Goal: Information Seeking & Learning: Learn about a topic

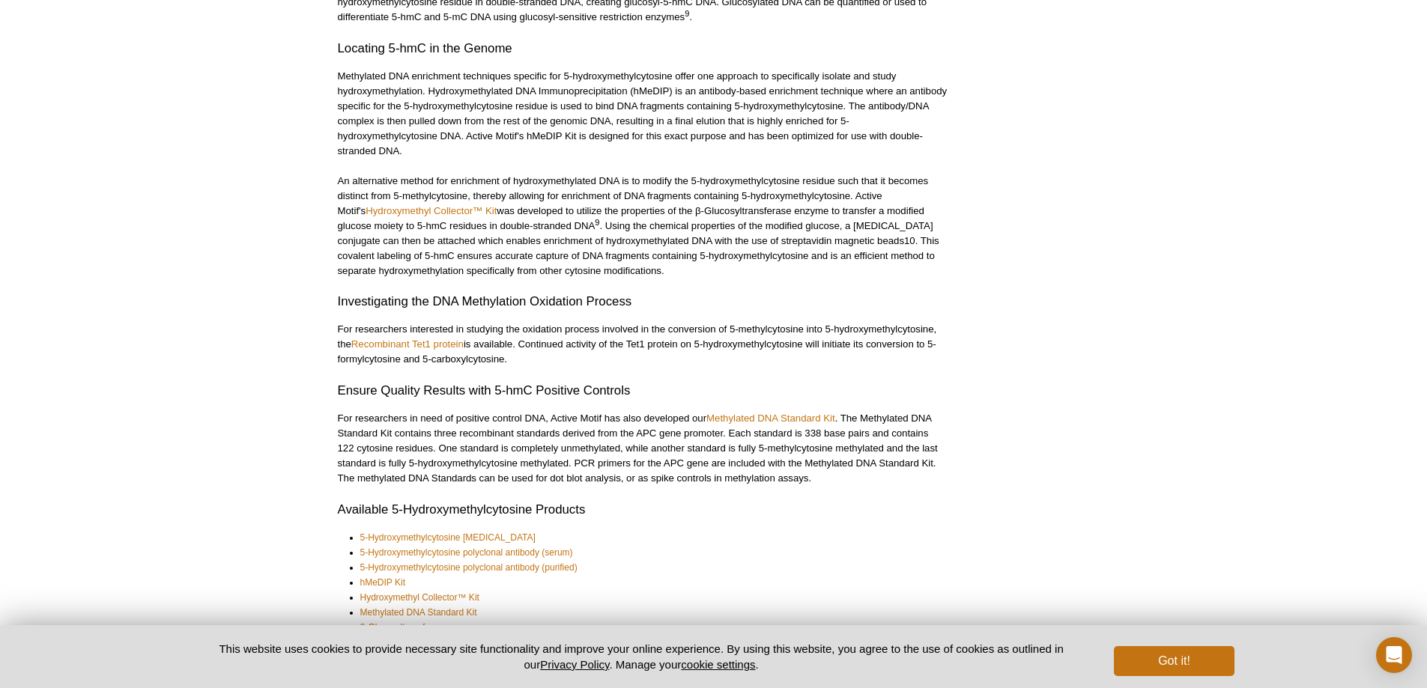
scroll to position [2397, 0]
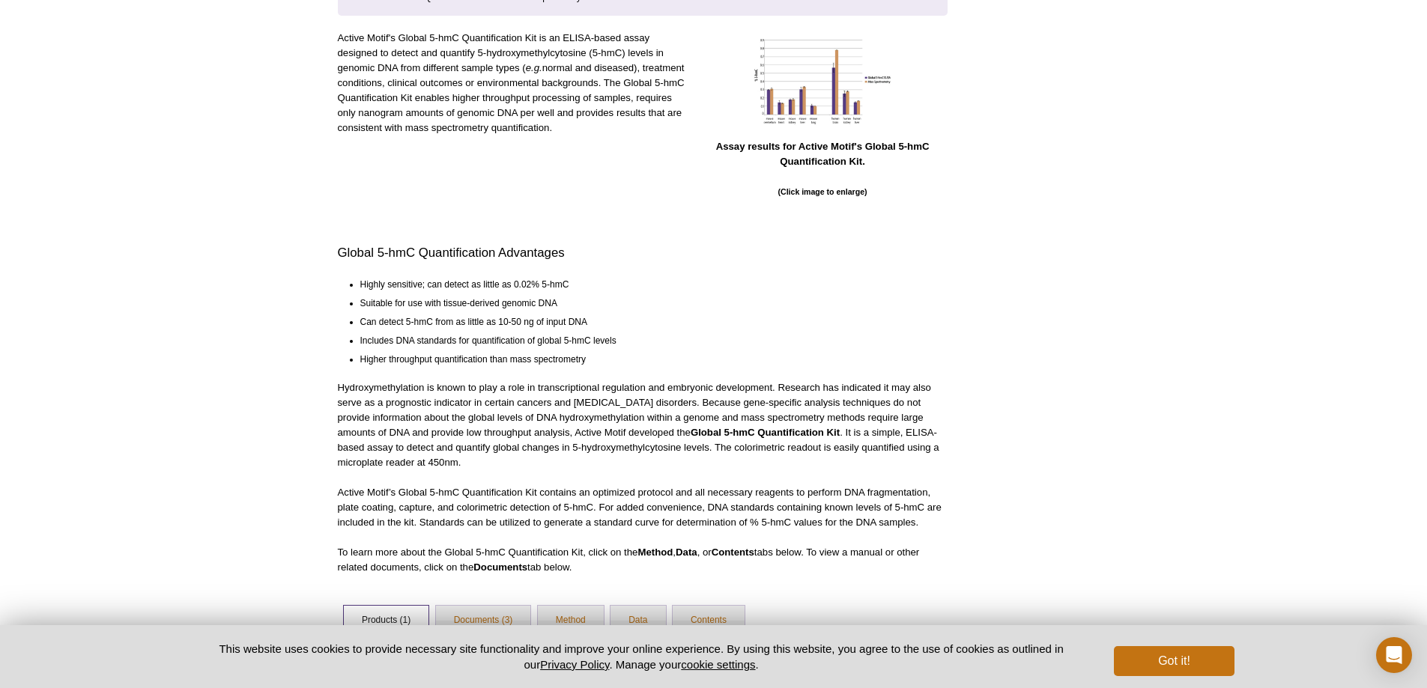
scroll to position [394, 0]
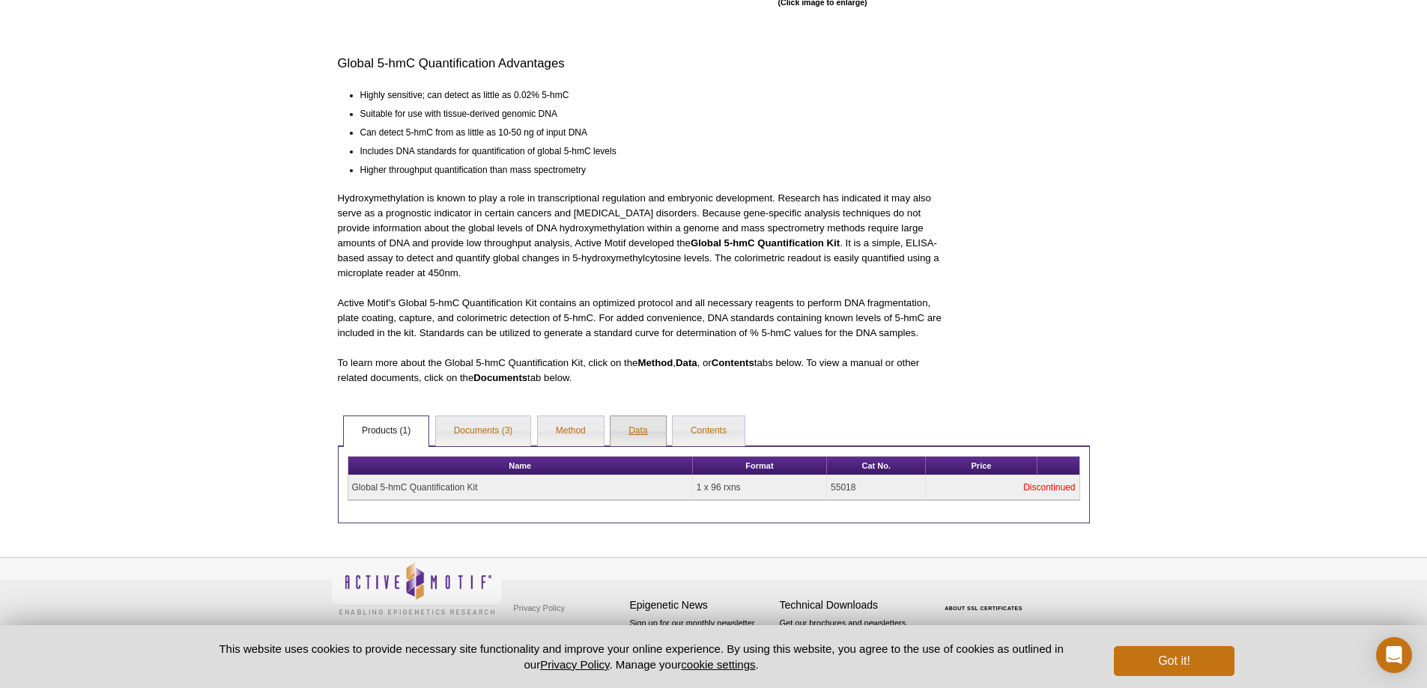
click at [647, 428] on link "Data" at bounding box center [637, 431] width 55 height 30
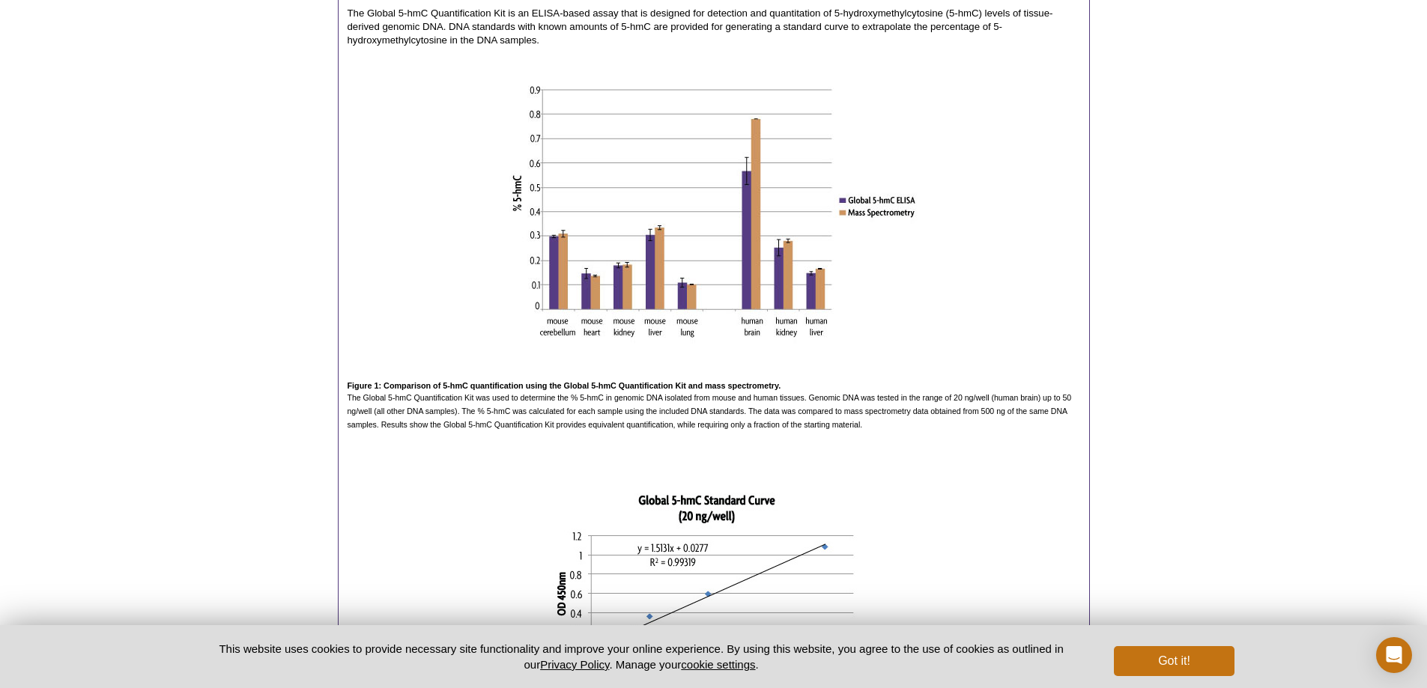
scroll to position [0, 0]
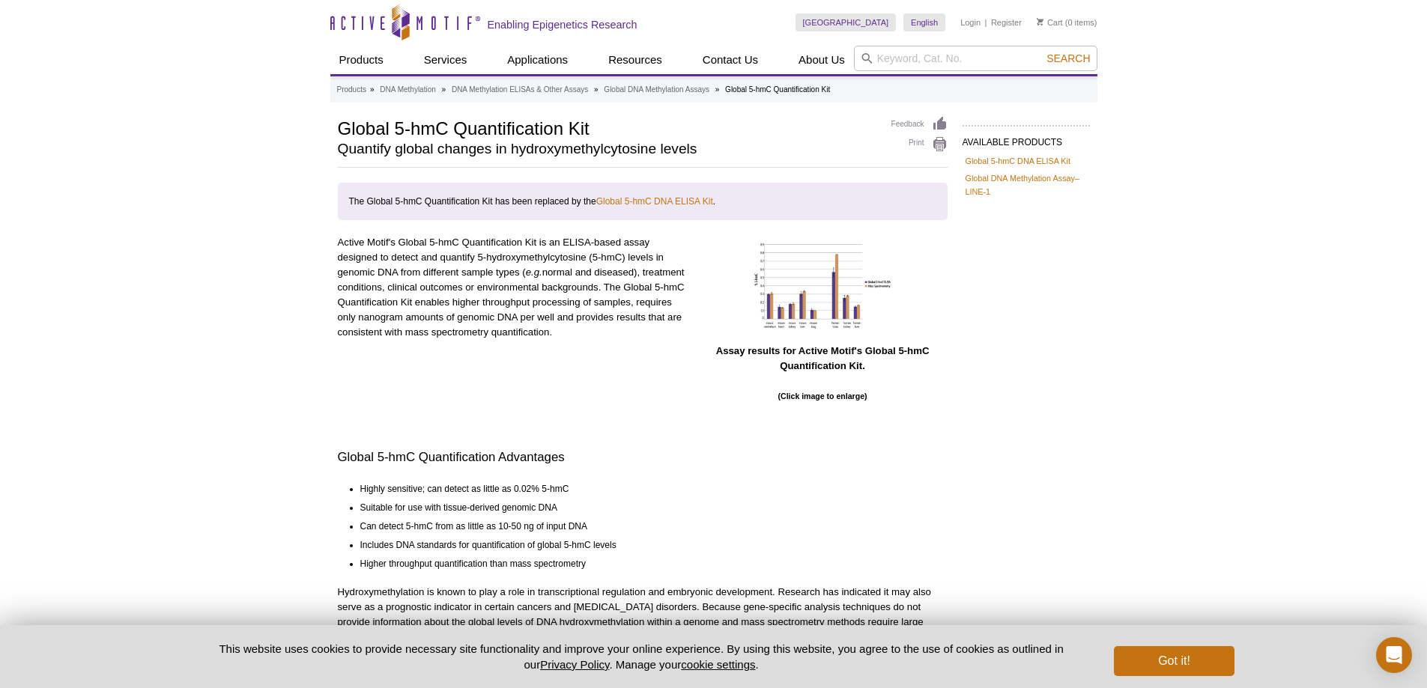
drag, startPoint x: 248, startPoint y: 370, endPoint x: 210, endPoint y: -91, distance: 462.2
click at [1063, 181] on link "Global DNA Methylation Assay–LINE-1" at bounding box center [1025, 185] width 121 height 27
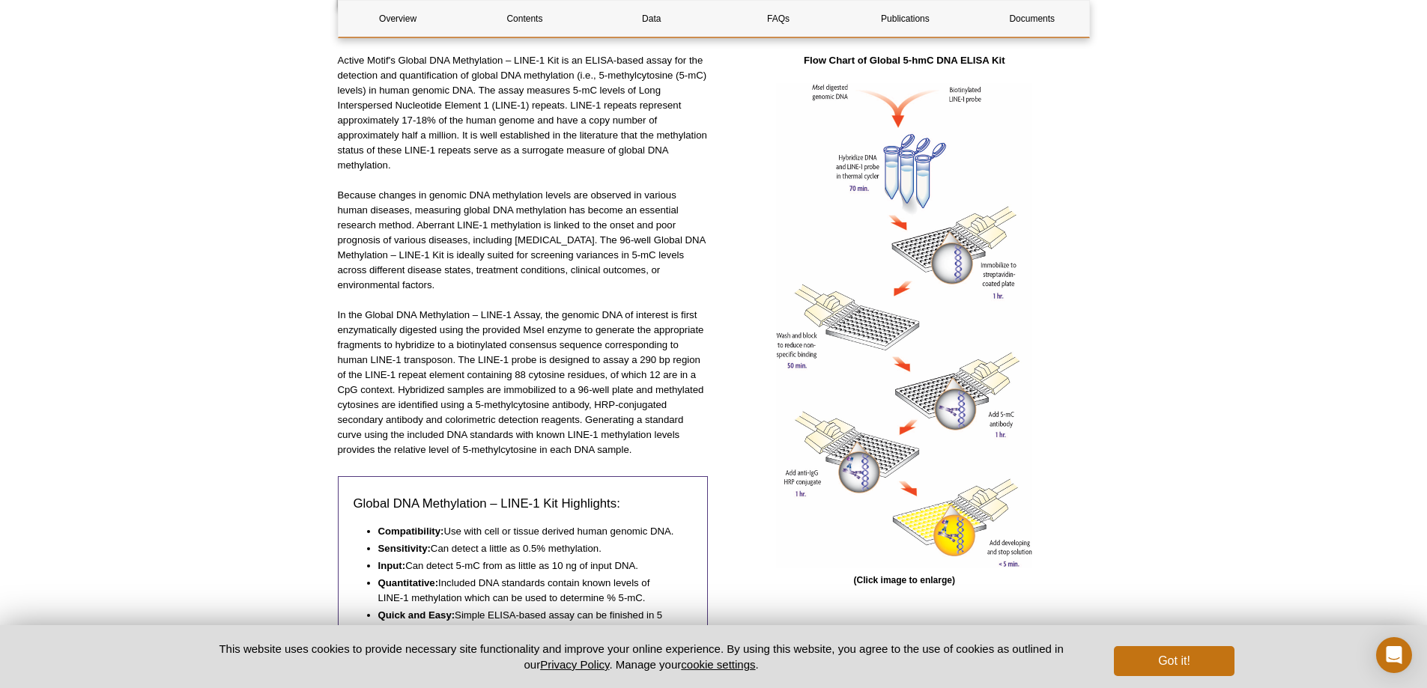
scroll to position [549, 0]
